Goal: Check status: Check status

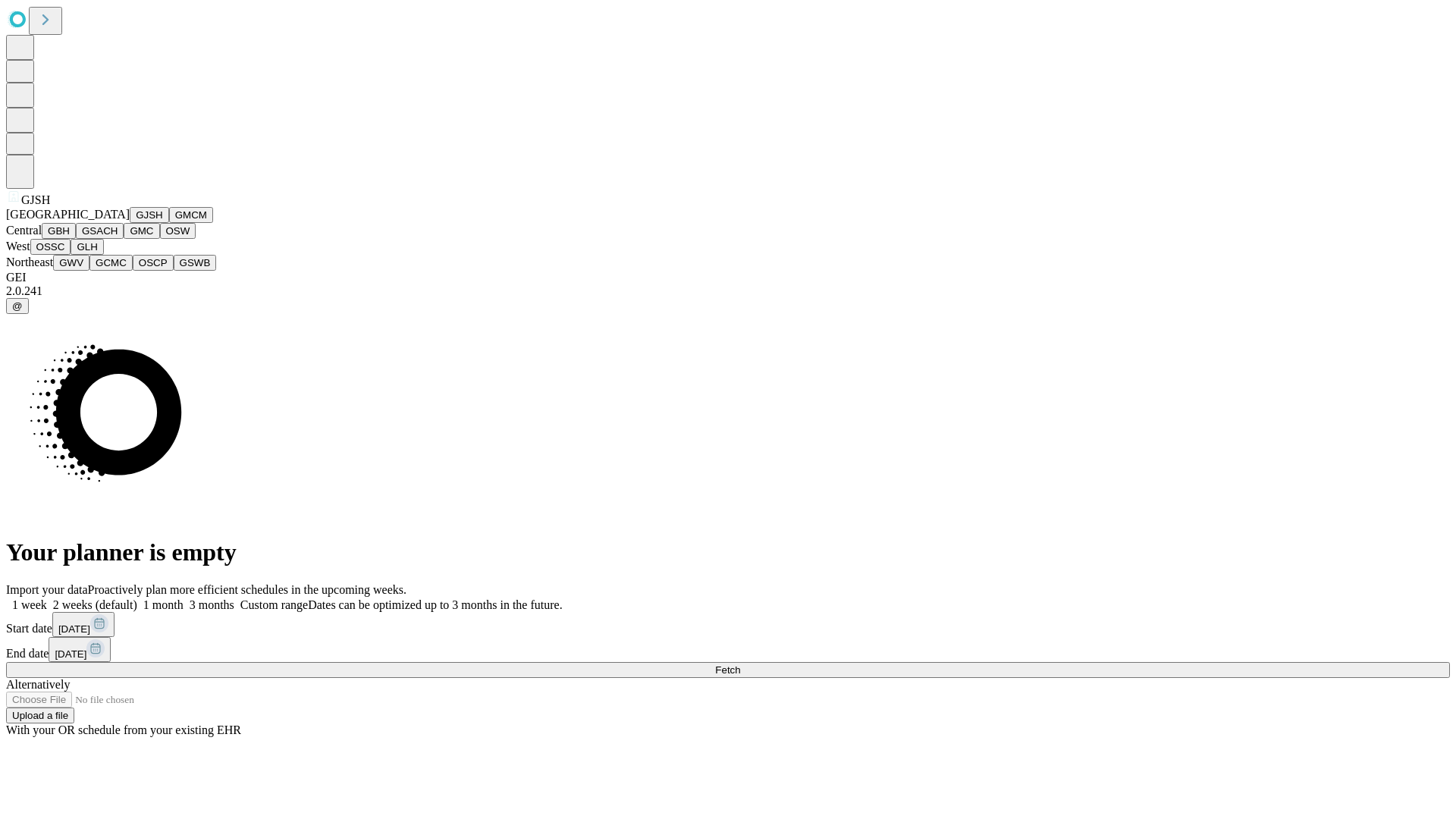
click at [130, 223] on button "GJSH" at bounding box center [150, 215] width 40 height 16
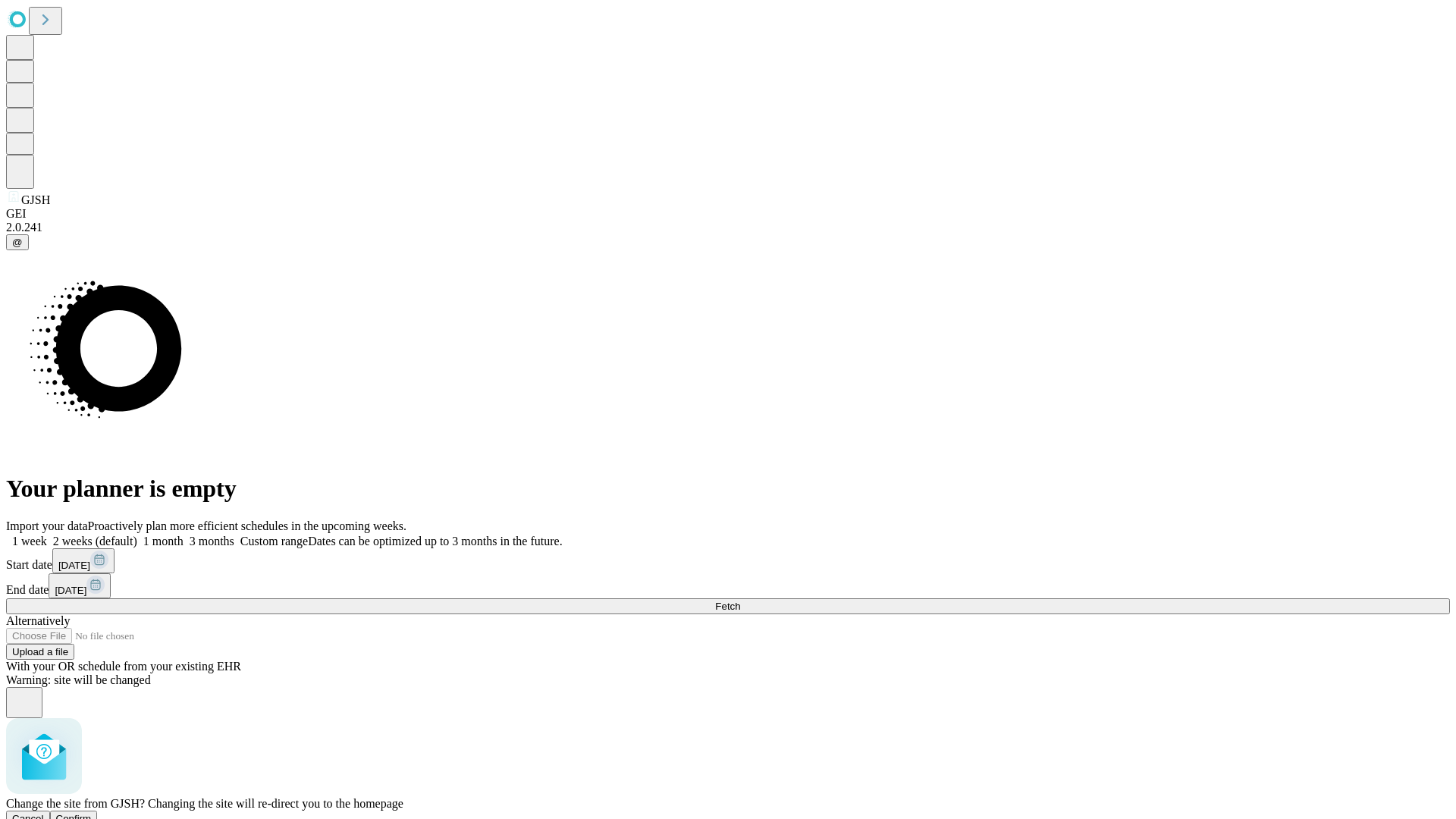
click at [92, 812] on span "Confirm" at bounding box center [74, 818] width 36 height 11
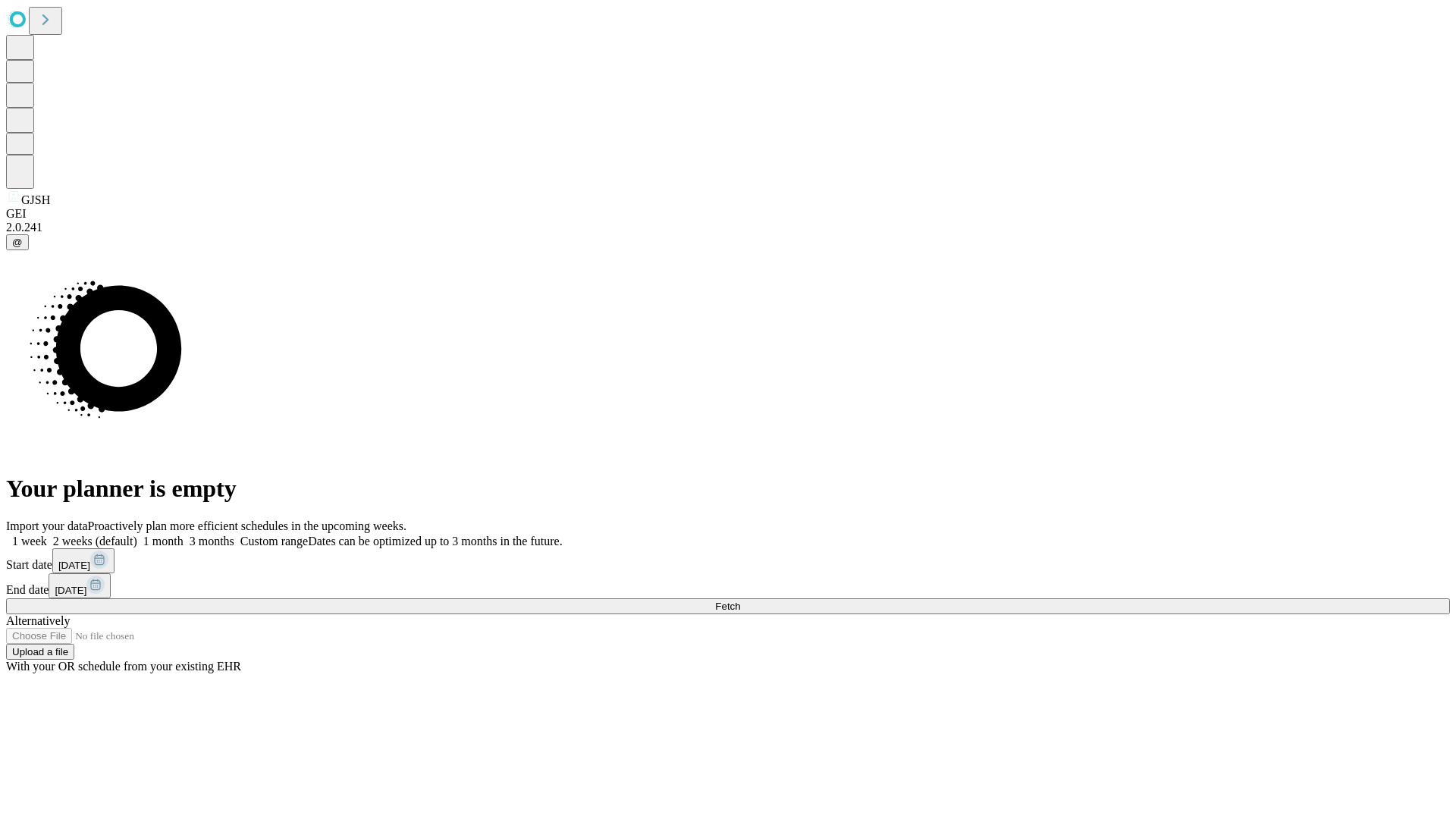
click at [47, 535] on label "1 week" at bounding box center [26, 542] width 41 height 13
click at [741, 600] on span "Fetch" at bounding box center [728, 606] width 25 height 11
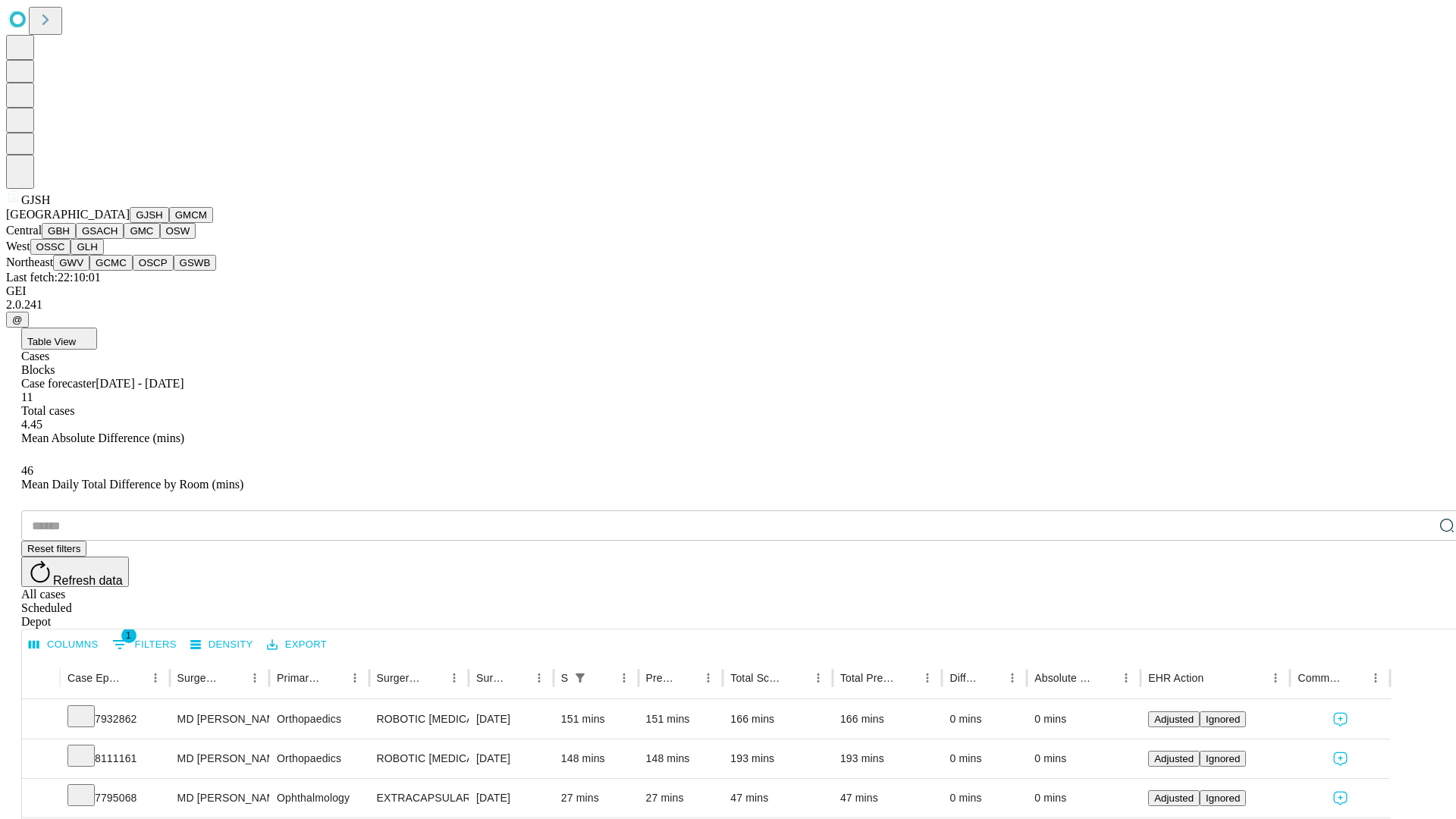
click at [170, 223] on button "GMCM" at bounding box center [191, 215] width 44 height 16
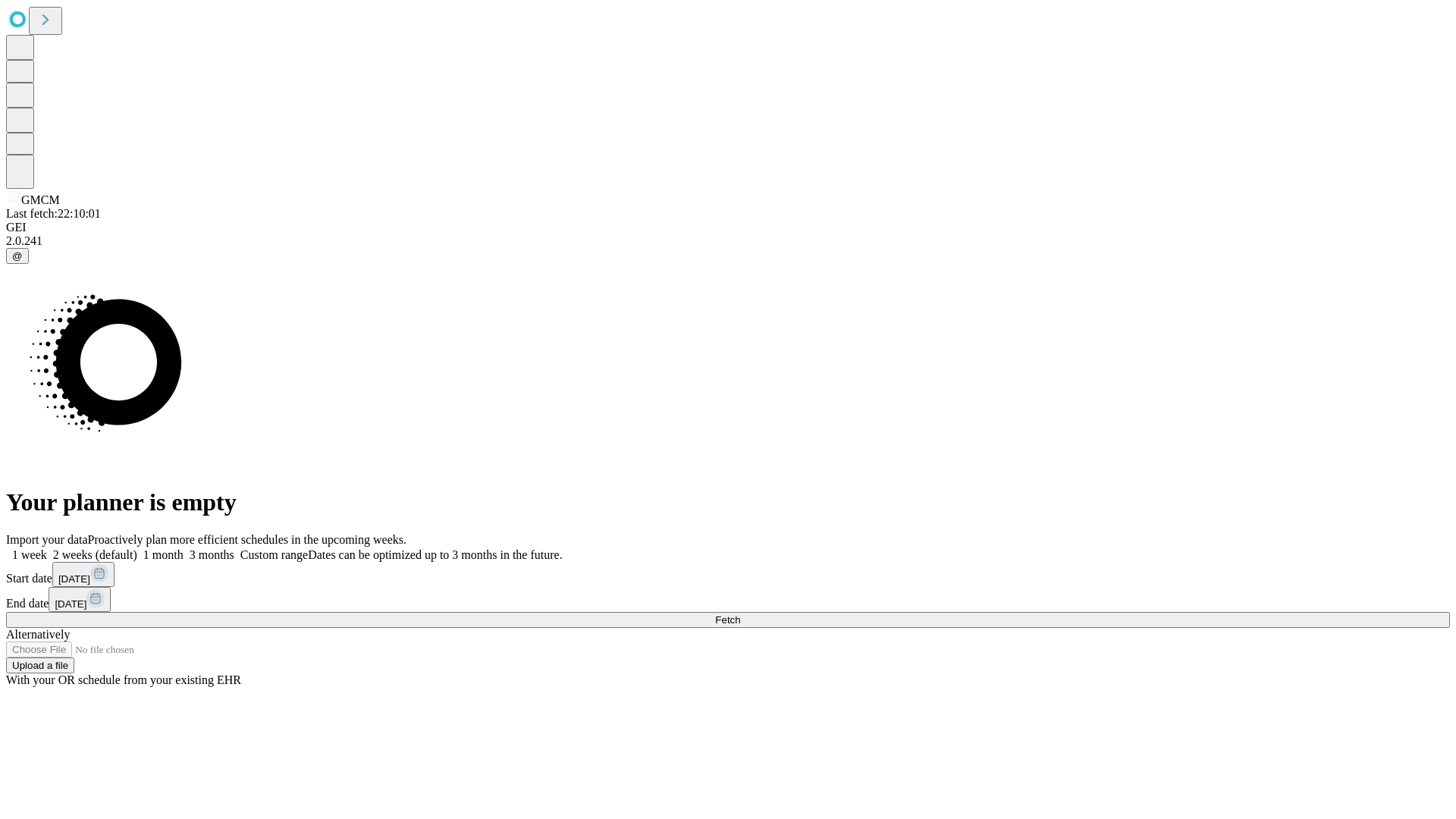
click at [47, 548] on label "1 week" at bounding box center [26, 555] width 41 height 13
click at [741, 614] on span "Fetch" at bounding box center [728, 620] width 25 height 11
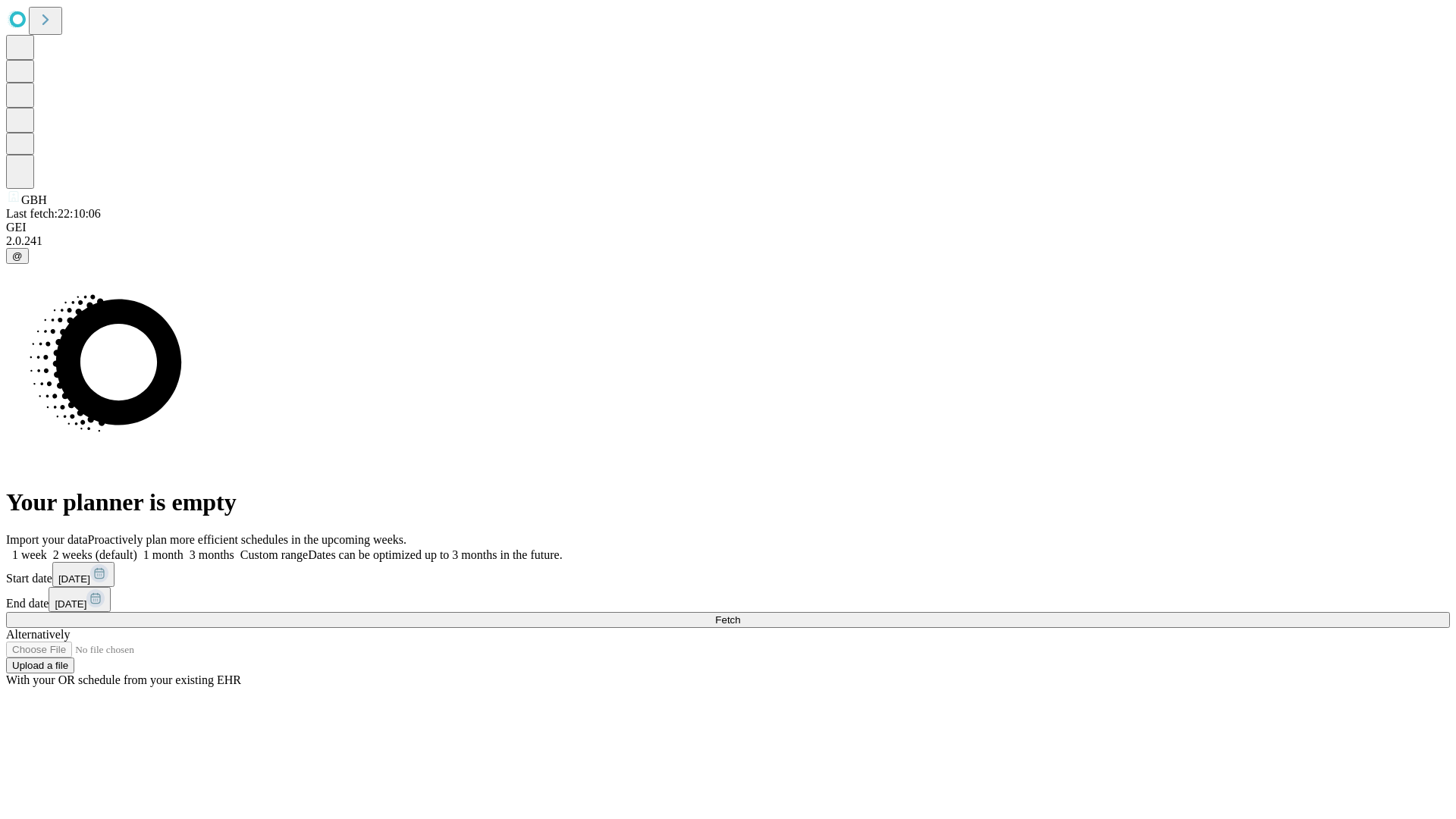
click at [741, 614] on span "Fetch" at bounding box center [728, 620] width 25 height 11
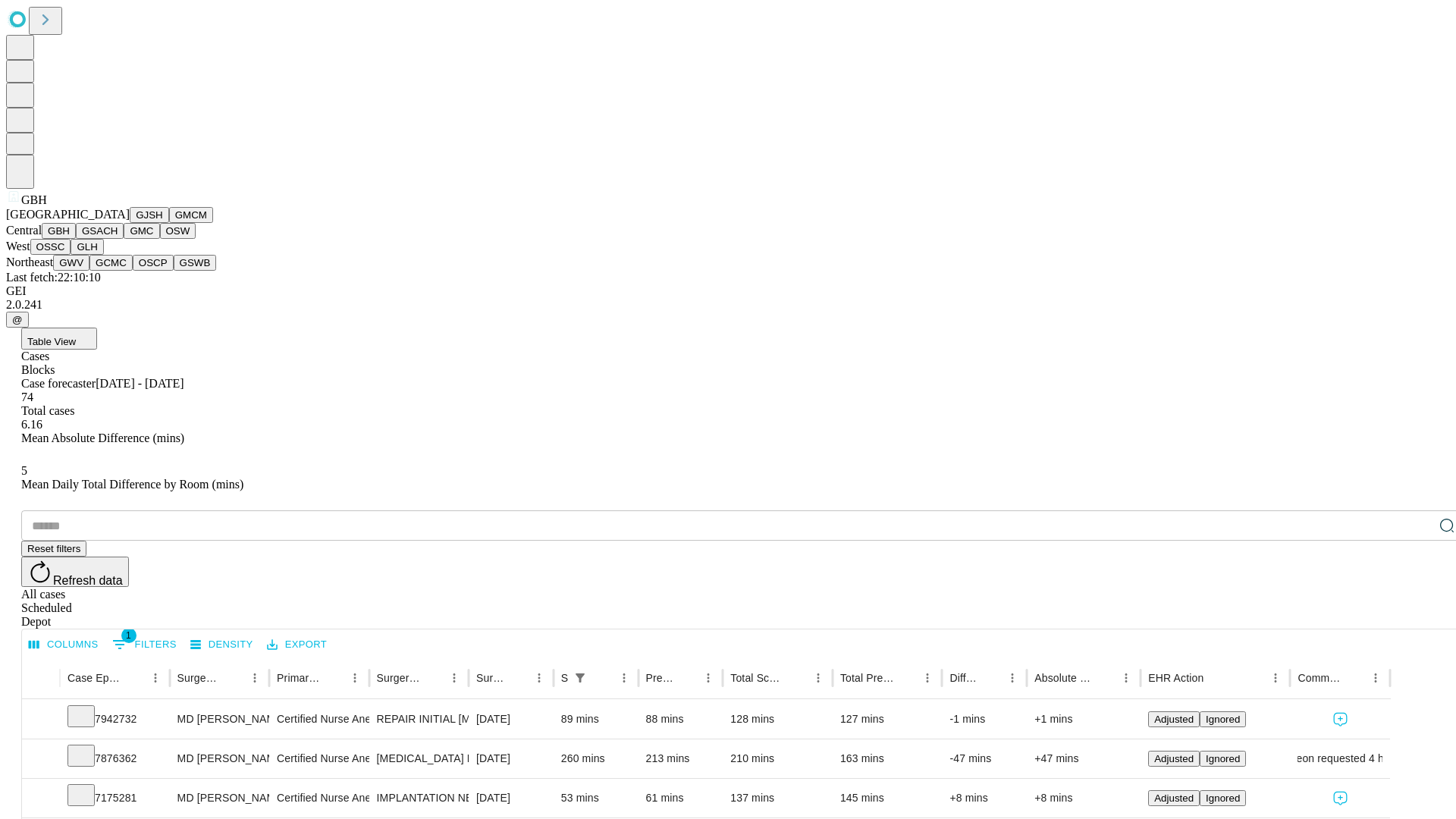
click at [117, 239] on button "GSACH" at bounding box center [99, 230] width 47 height 16
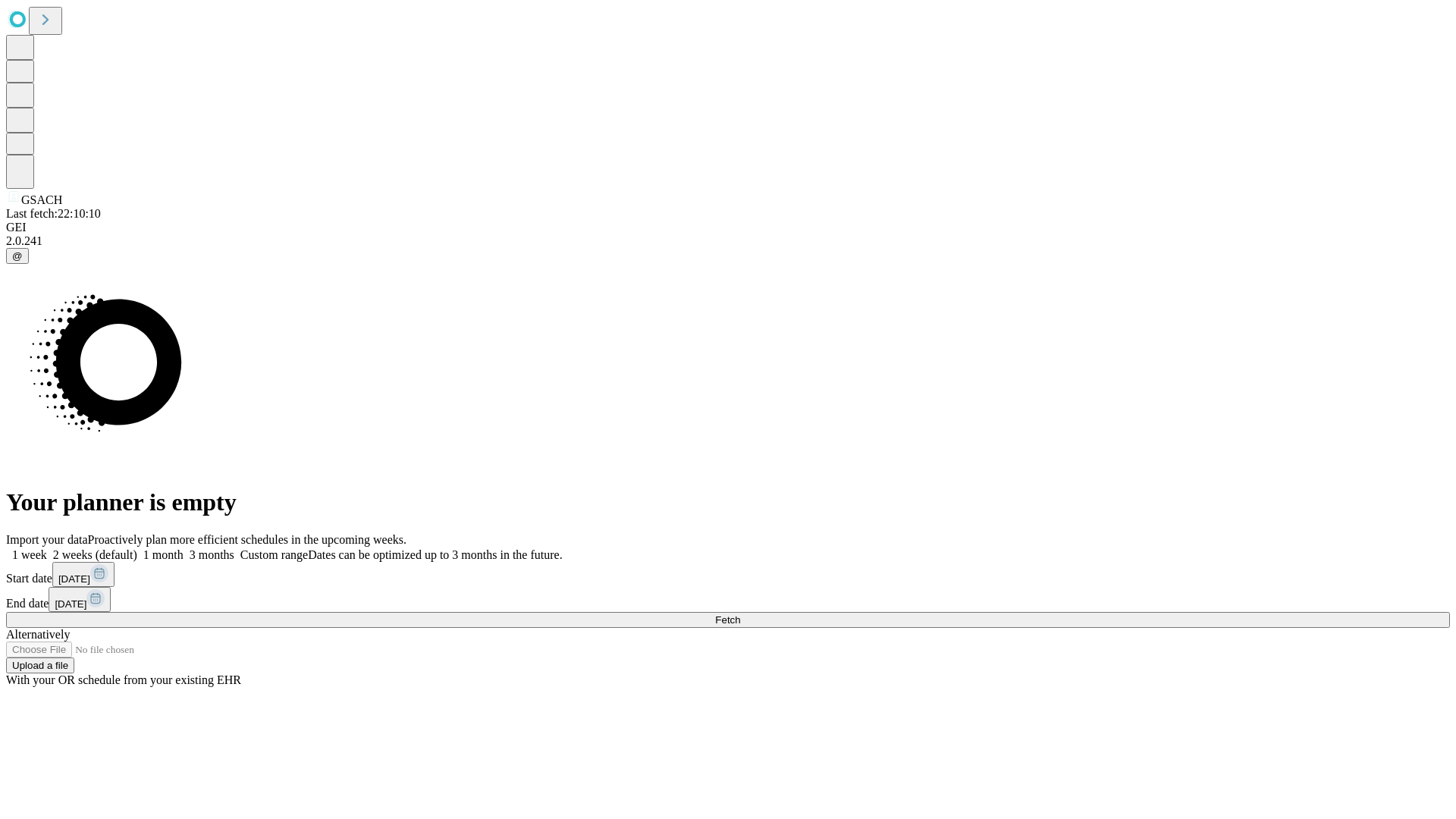
click at [47, 548] on label "1 week" at bounding box center [26, 555] width 41 height 13
click at [741, 614] on span "Fetch" at bounding box center [728, 620] width 25 height 11
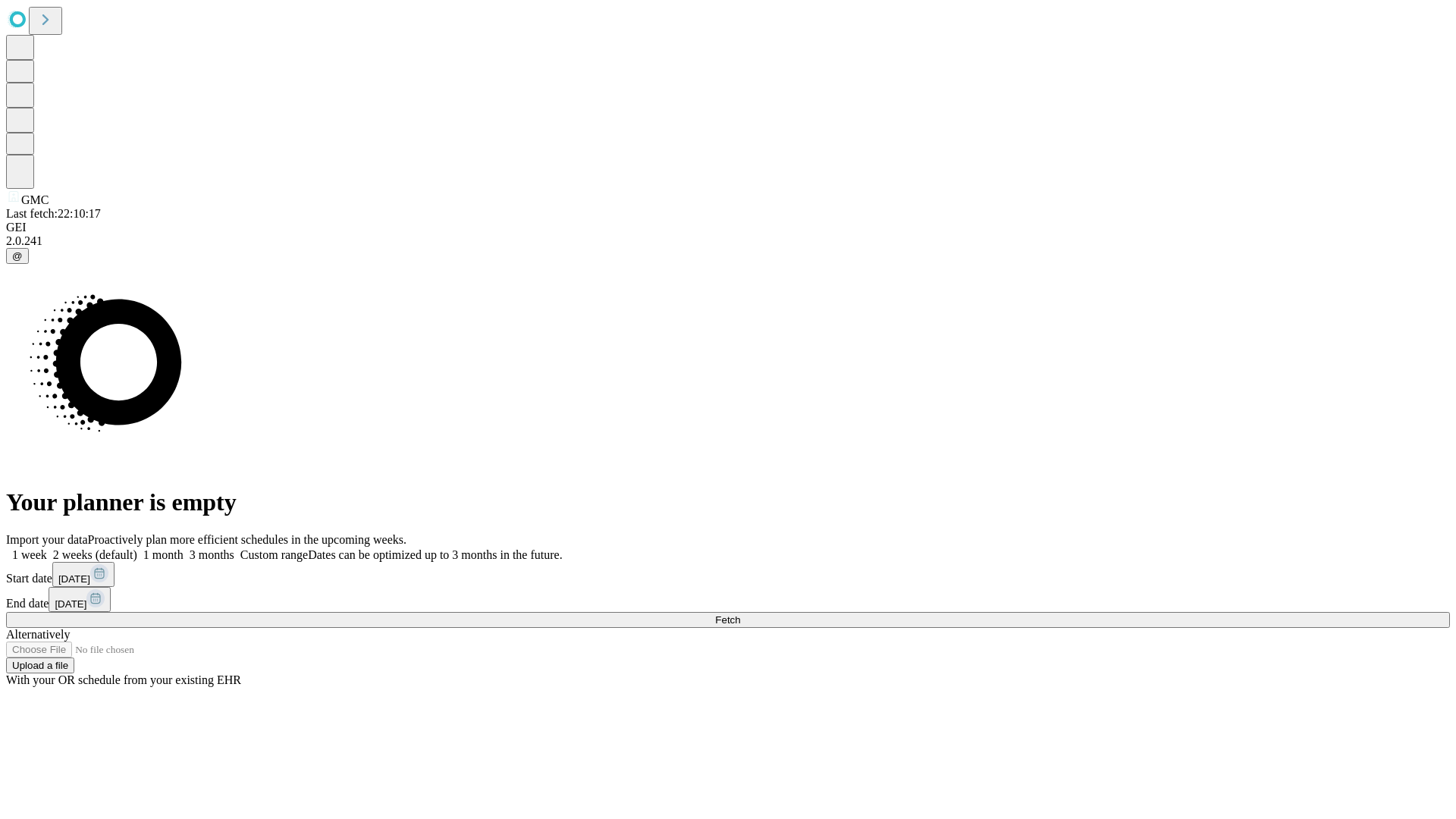
click at [47, 548] on label "1 week" at bounding box center [26, 555] width 41 height 13
click at [741, 614] on span "Fetch" at bounding box center [728, 620] width 25 height 11
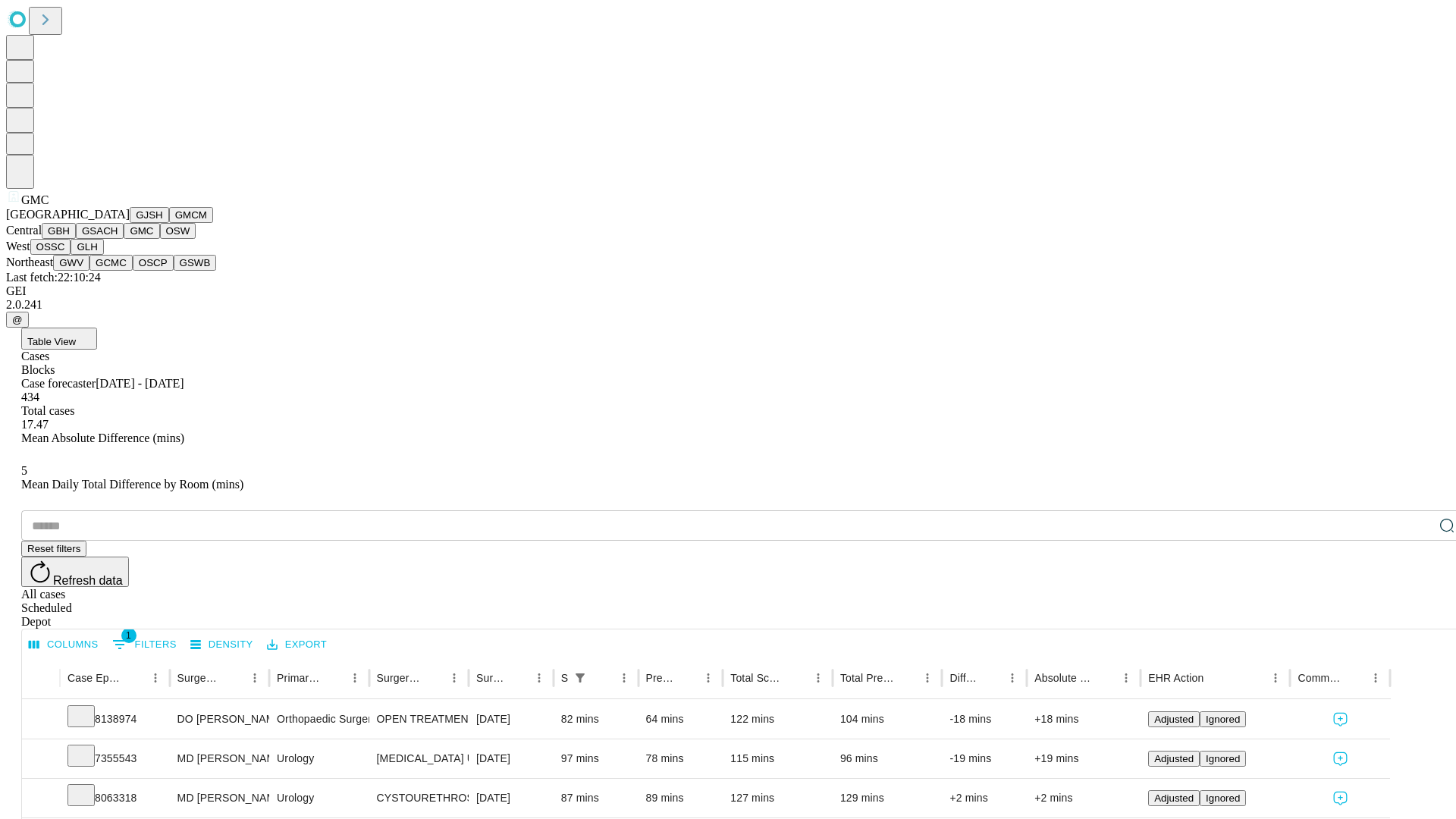
click at [160, 239] on button "OSW" at bounding box center [178, 230] width 36 height 16
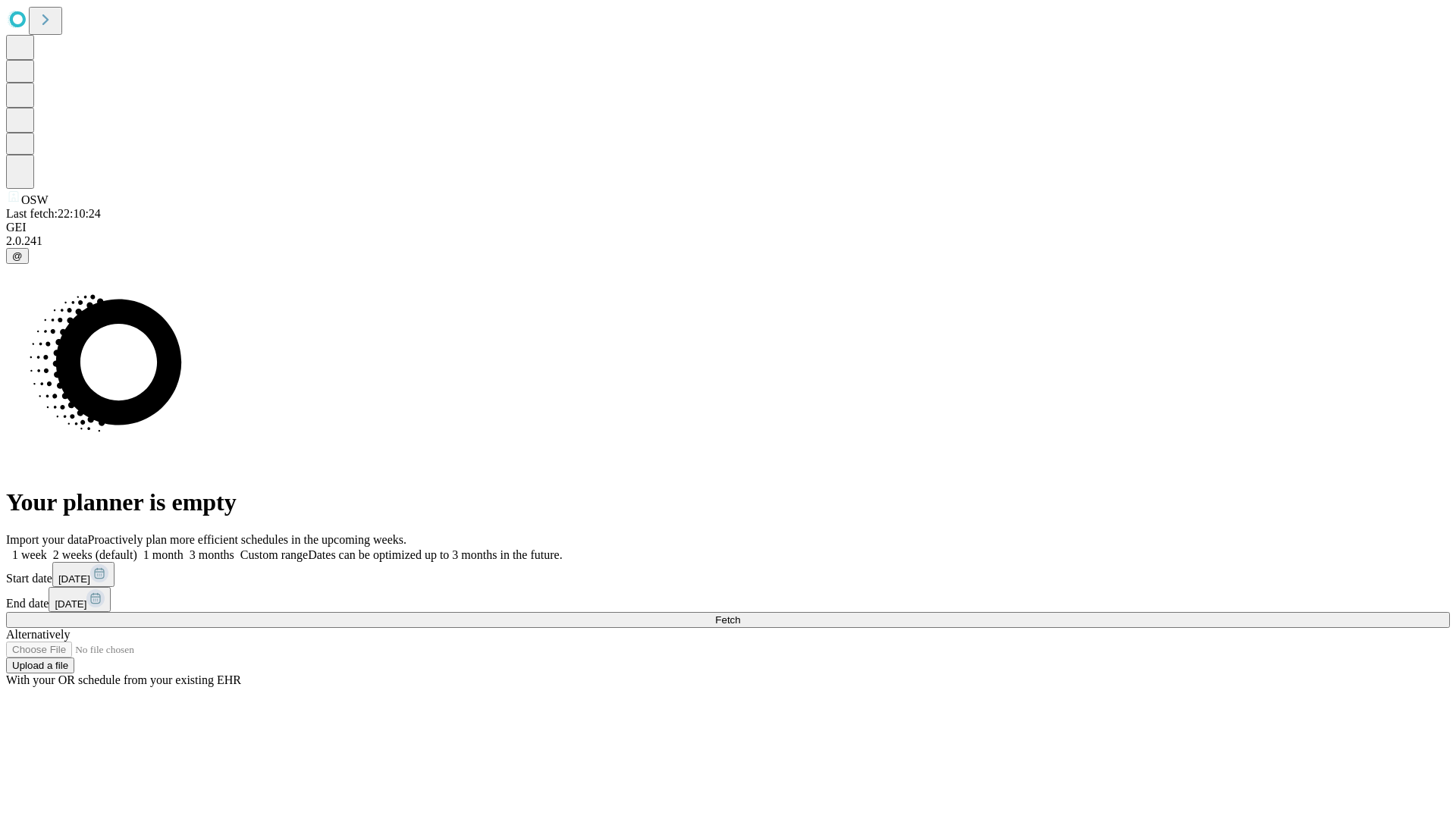
click at [741, 614] on span "Fetch" at bounding box center [728, 620] width 25 height 11
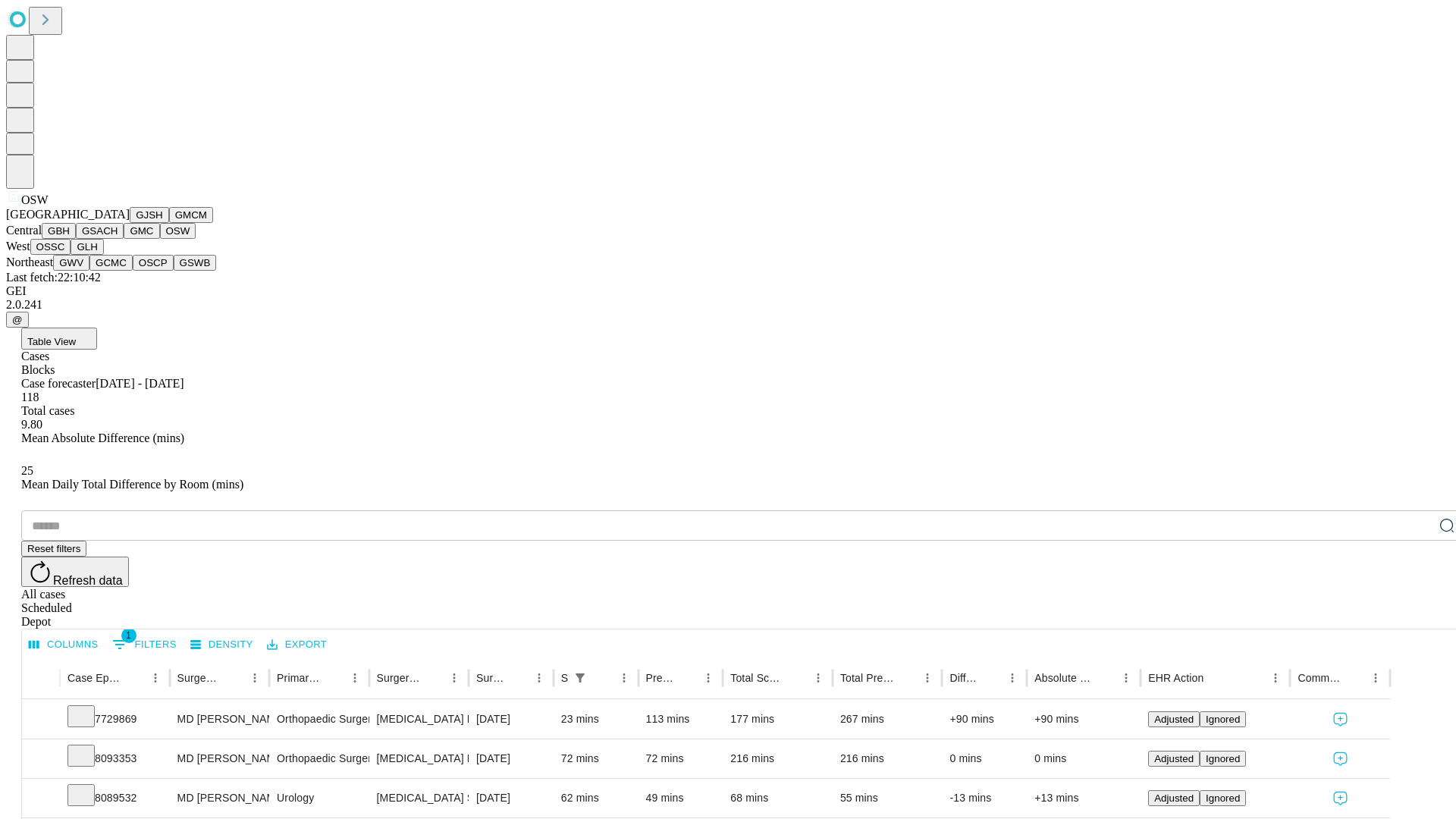
click at [71, 255] on button "OSSC" at bounding box center [50, 246] width 41 height 16
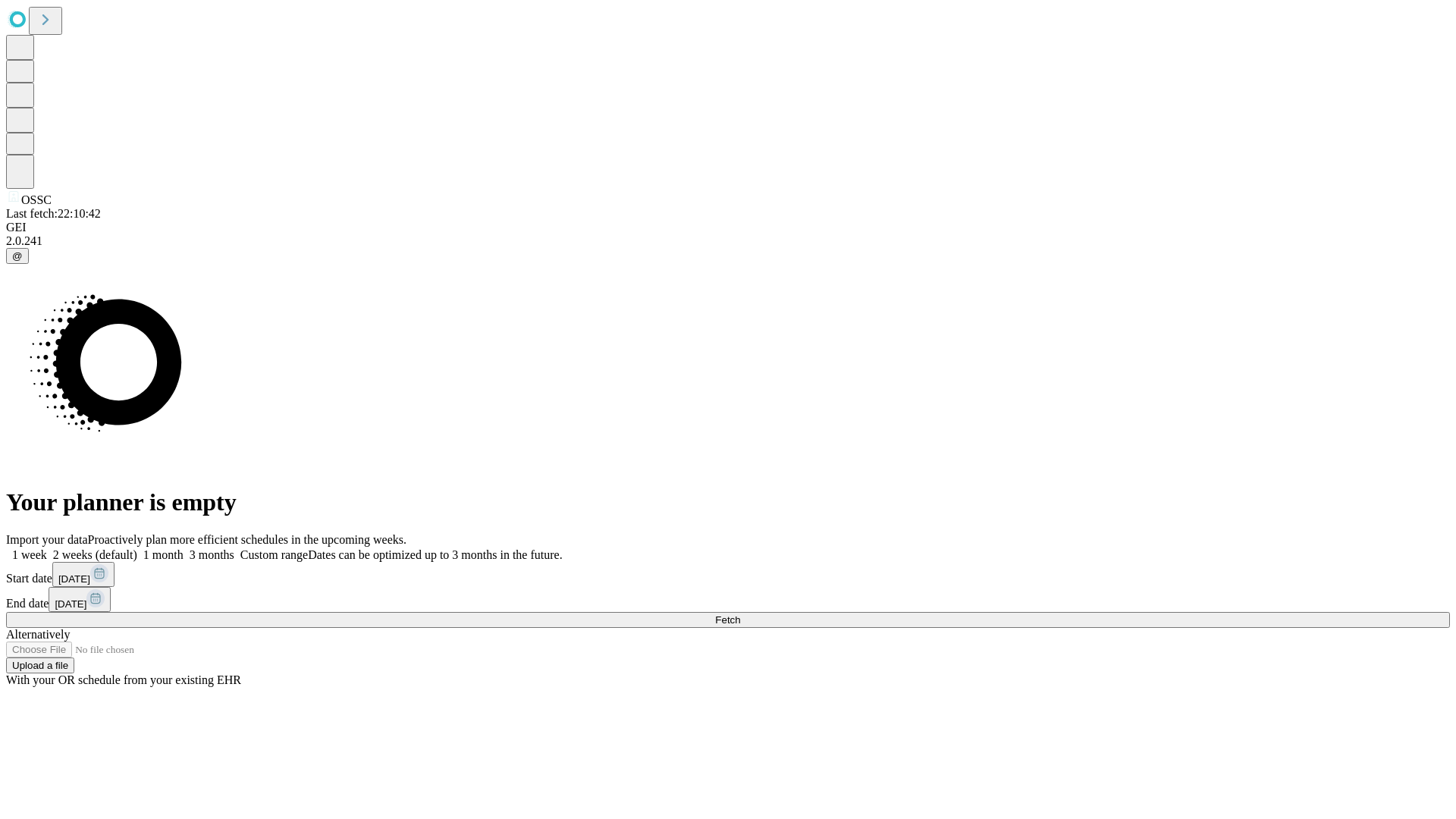
click at [47, 548] on label "1 week" at bounding box center [26, 555] width 41 height 13
click at [741, 614] on span "Fetch" at bounding box center [728, 620] width 25 height 11
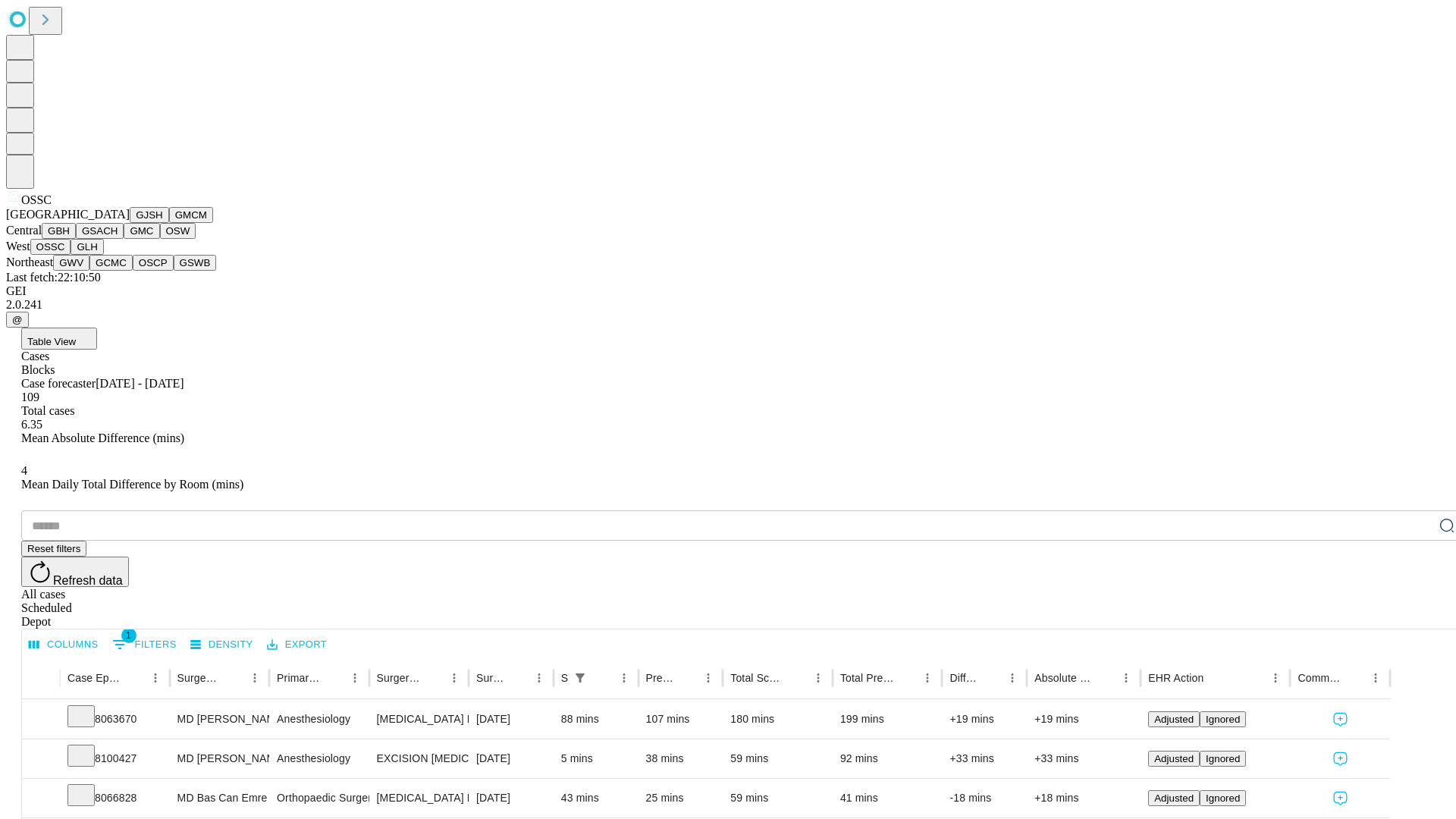
click at [103, 255] on button "GLH" at bounding box center [86, 246] width 32 height 16
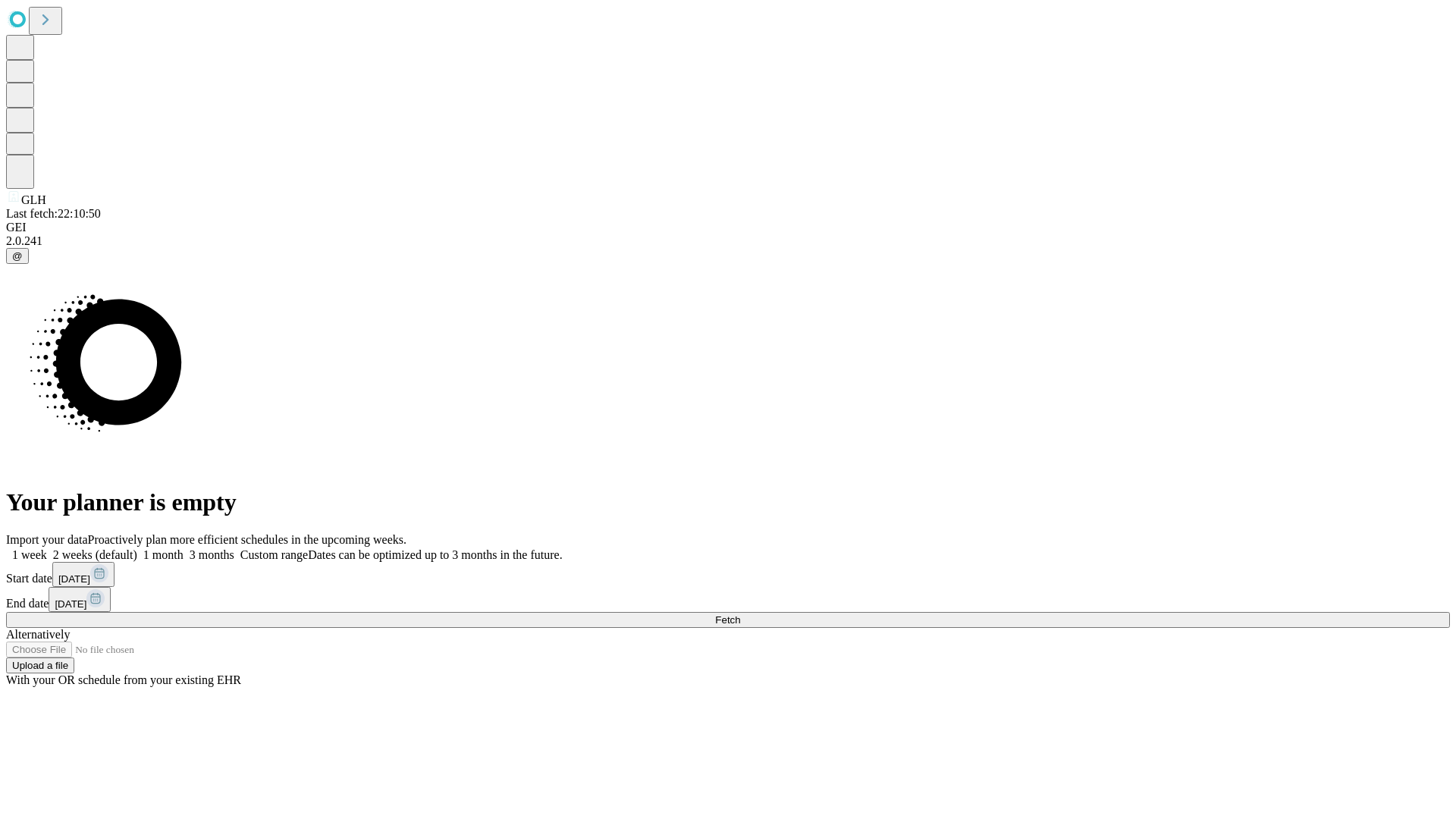
click at [47, 548] on label "1 week" at bounding box center [26, 555] width 41 height 13
click at [741, 614] on span "Fetch" at bounding box center [728, 620] width 25 height 11
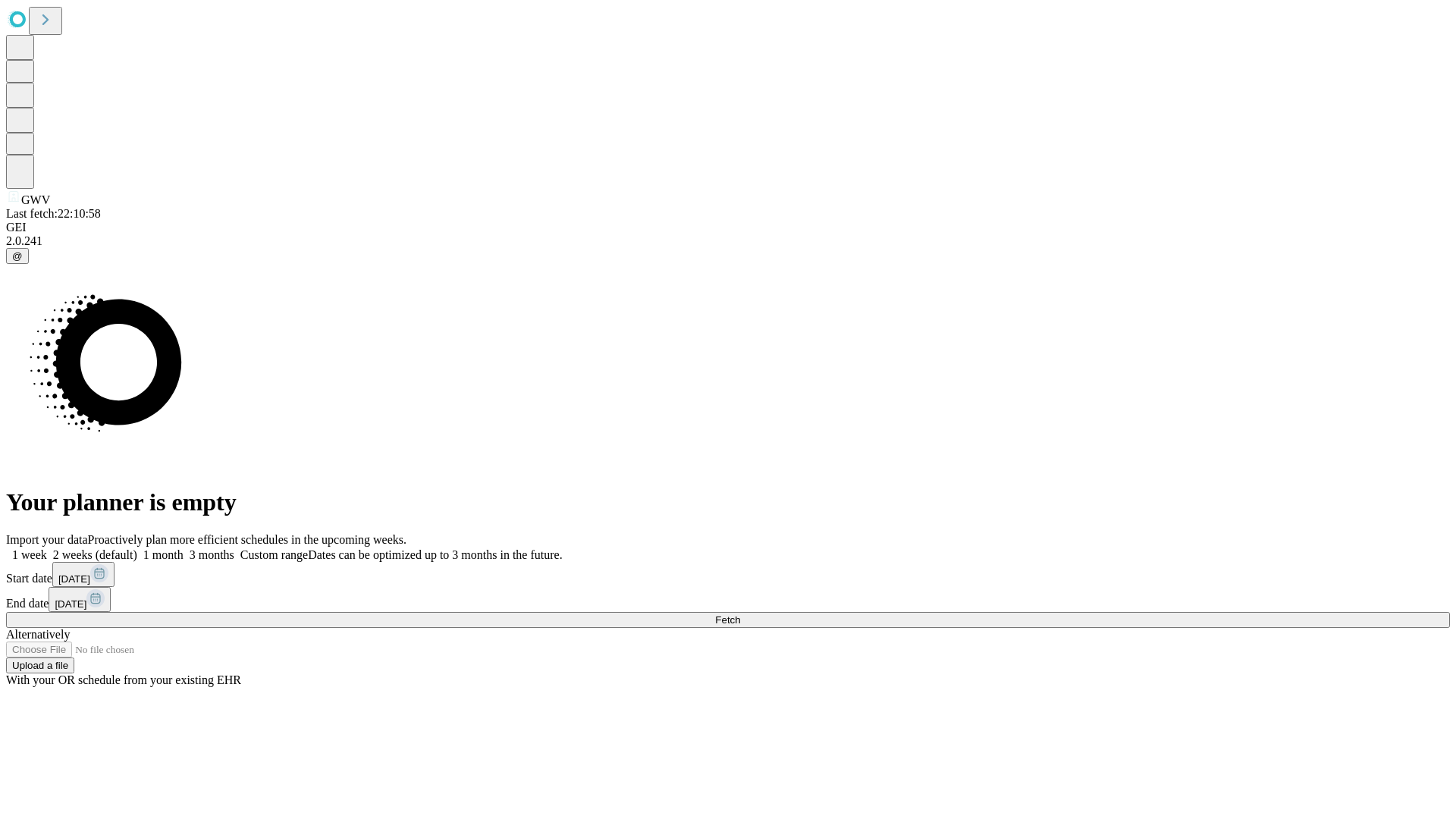
click at [741, 614] on span "Fetch" at bounding box center [728, 620] width 25 height 11
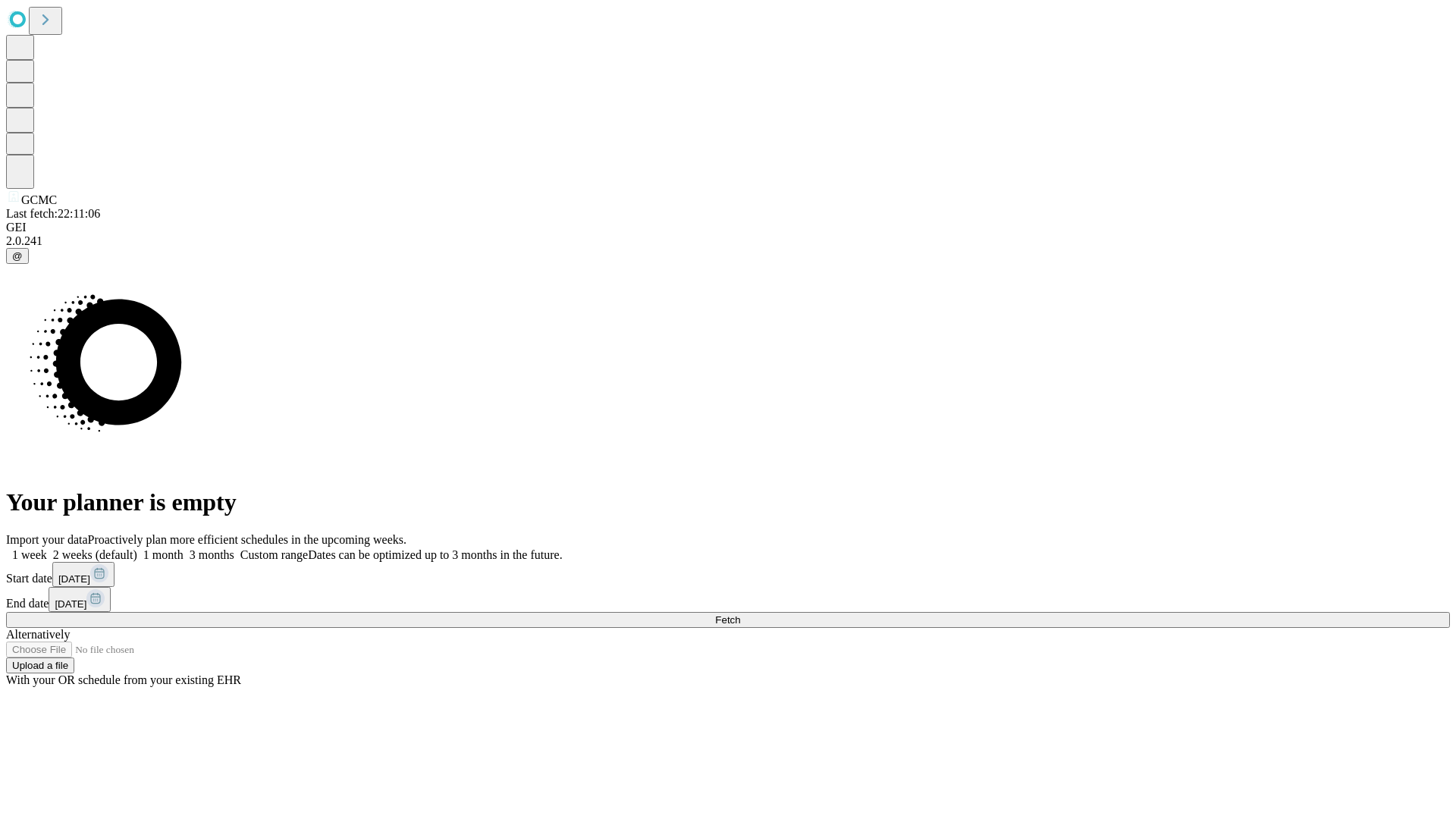
click at [47, 548] on label "1 week" at bounding box center [26, 555] width 41 height 13
click at [741, 614] on span "Fetch" at bounding box center [728, 620] width 25 height 11
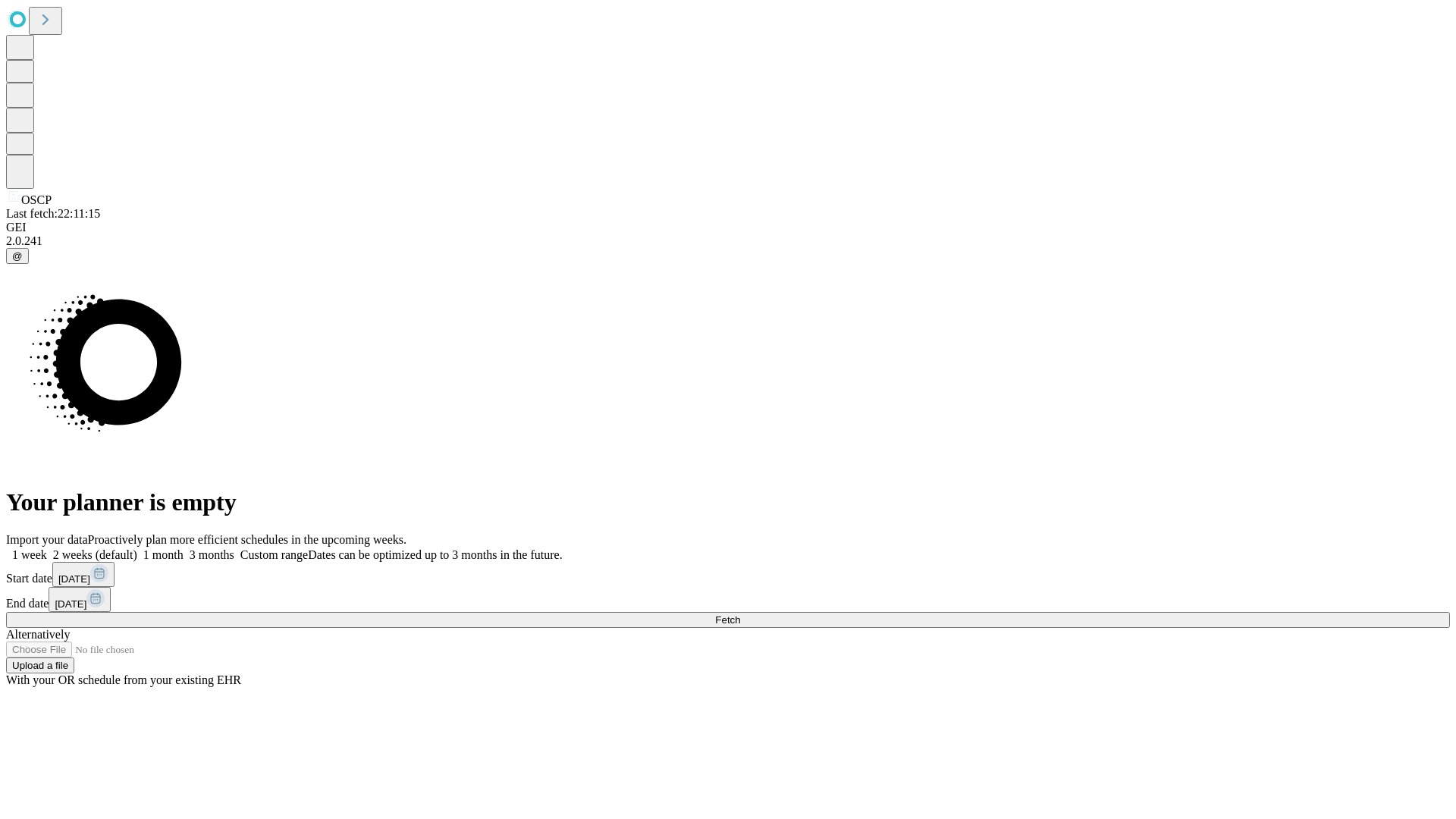
click at [741, 614] on span "Fetch" at bounding box center [728, 620] width 25 height 11
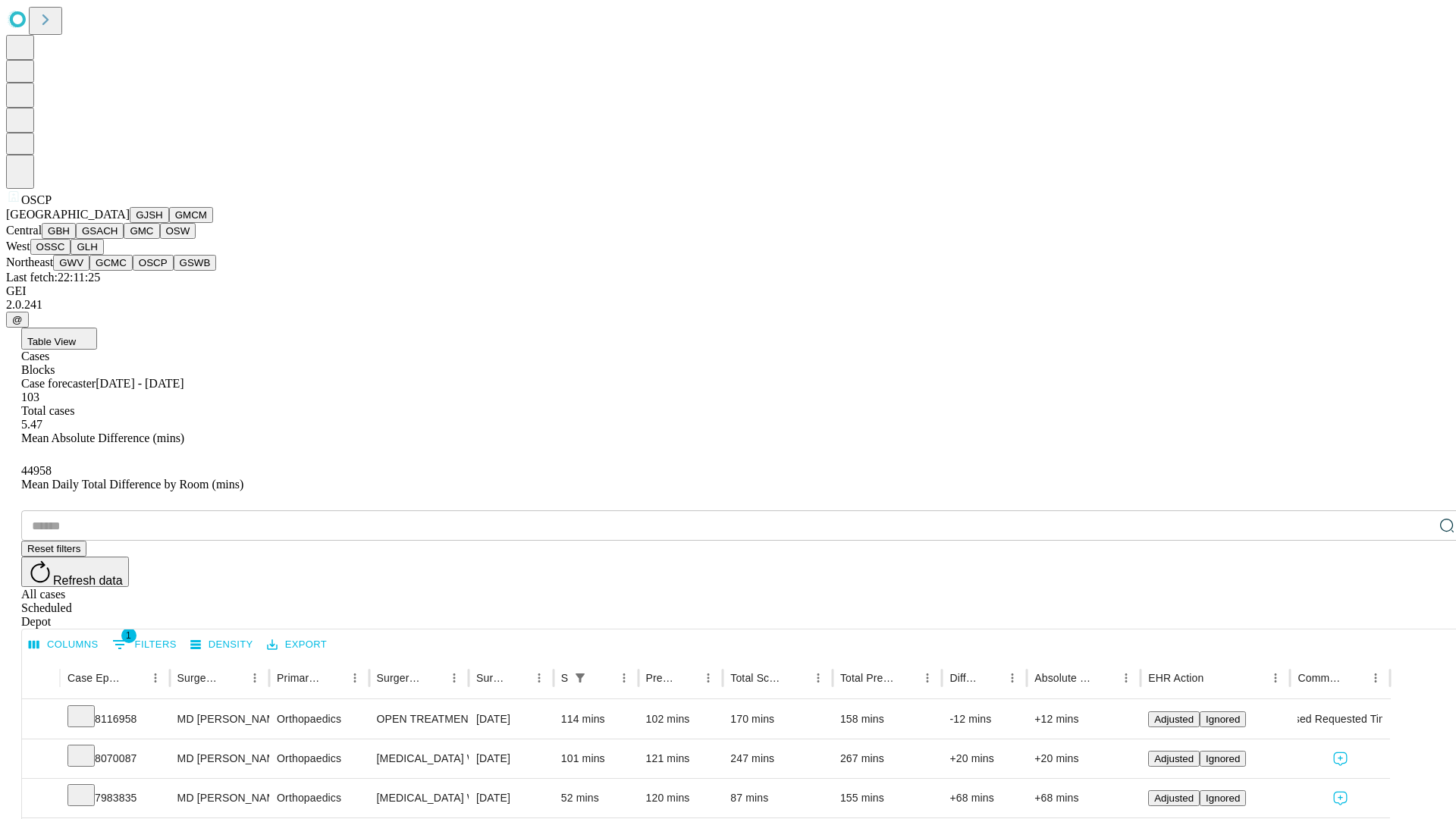
click at [173, 271] on button "GSWB" at bounding box center [195, 262] width 44 height 16
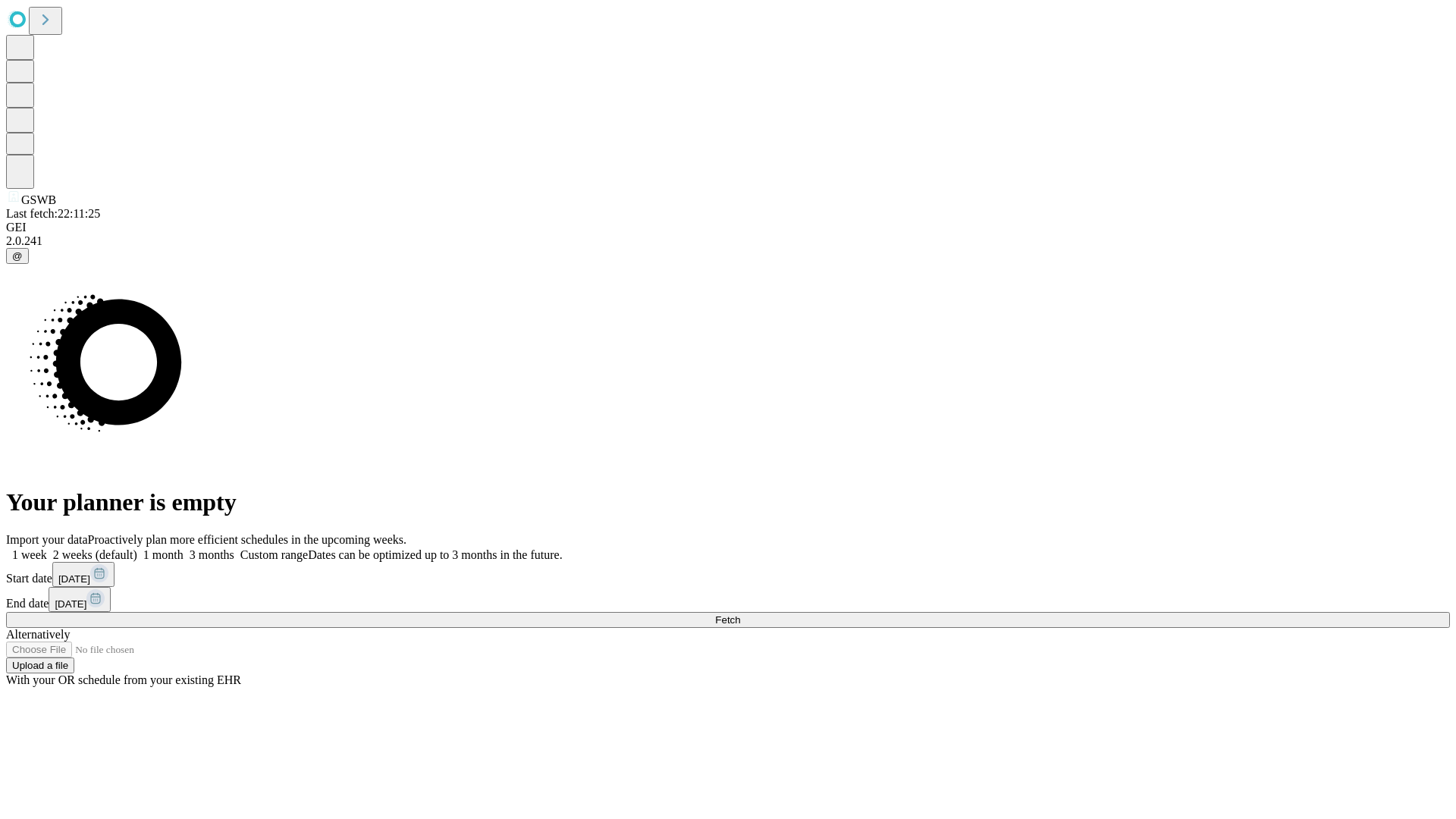
click at [47, 548] on label "1 week" at bounding box center [26, 555] width 41 height 13
click at [741, 614] on span "Fetch" at bounding box center [728, 620] width 25 height 11
